Goal: Participate in discussion: Engage in conversation with other users on a specific topic

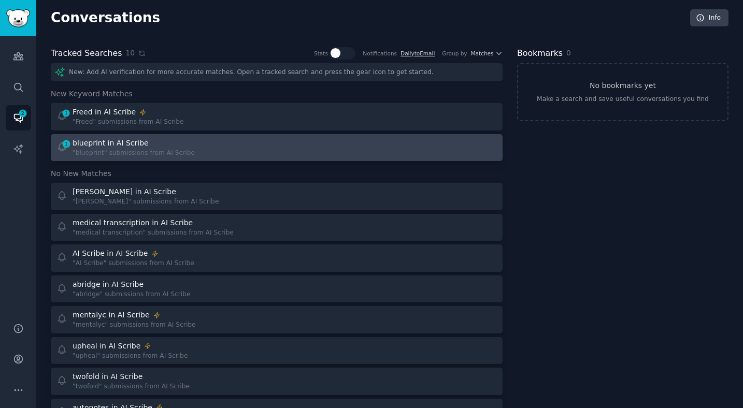
click at [144, 135] on link "1 blueprint in AI Scribe "blueprint" submissions from AI Scribe" at bounding box center [277, 147] width 452 height 27
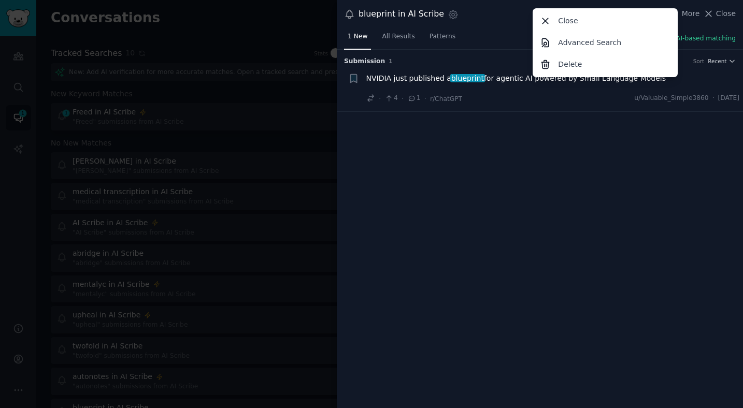
click at [133, 114] on div at bounding box center [371, 204] width 743 height 408
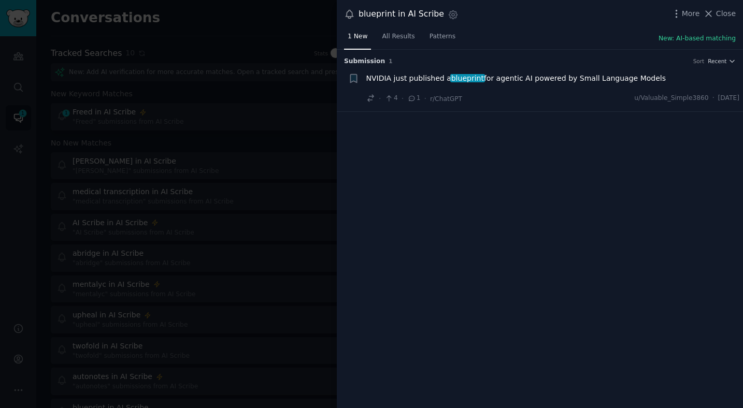
click at [133, 114] on div at bounding box center [371, 204] width 743 height 408
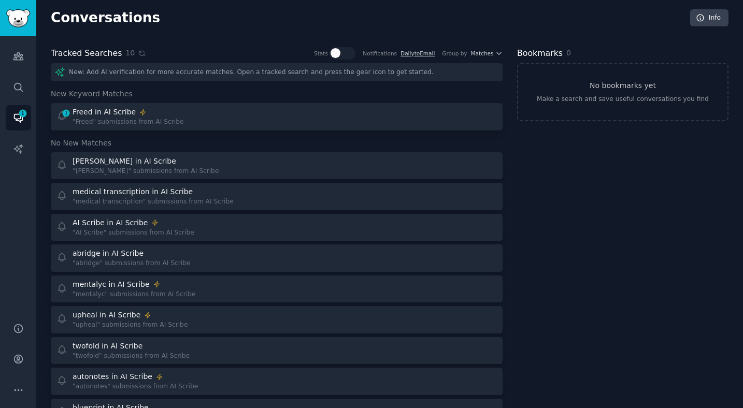
click at [133, 114] on div "Freed in AI Scribe" at bounding box center [128, 112] width 111 height 11
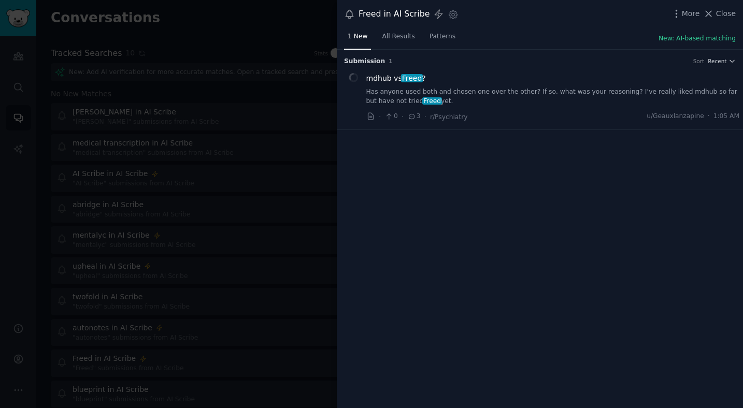
click at [134, 113] on div at bounding box center [371, 204] width 743 height 408
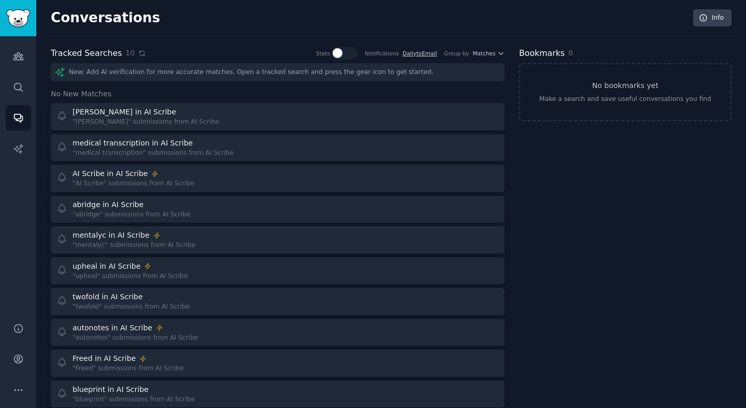
click at [138, 50] on icon at bounding box center [141, 53] width 7 height 7
click at [138, 53] on icon at bounding box center [141, 53] width 7 height 7
